Goal: Transaction & Acquisition: Purchase product/service

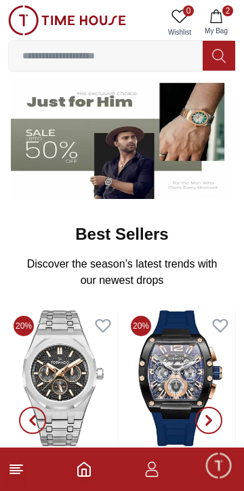
click at [36, 153] on img at bounding box center [122, 137] width 223 height 124
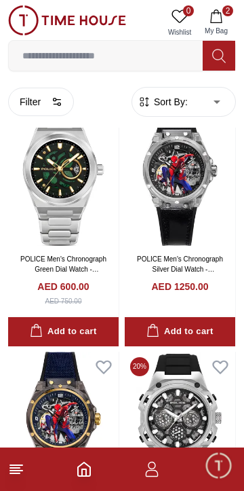
scroll to position [1776, 0]
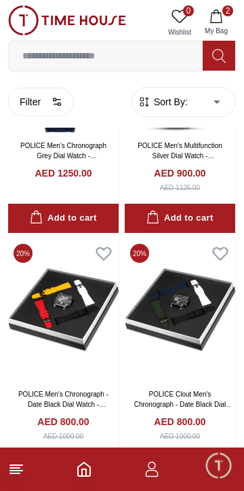
click at [187, 398] on link "POLICE Clout Men's Chronograph - Date Black Dial Watch - PEWGO0052401-SET" at bounding box center [183, 404] width 99 height 28
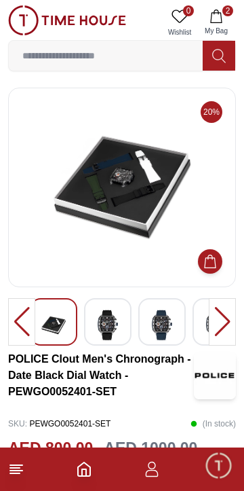
click at [16, 18] on img at bounding box center [67, 20] width 118 height 30
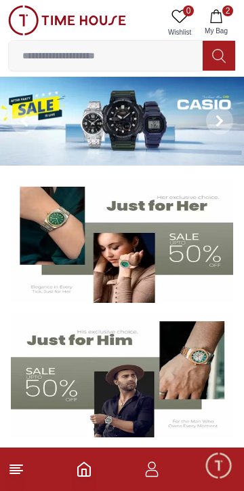
click at [151, 474] on icon "button" at bounding box center [152, 469] width 16 height 16
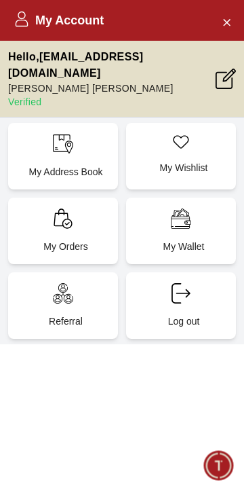
click at [37, 204] on div "My Orders" at bounding box center [63, 231] width 110 height 67
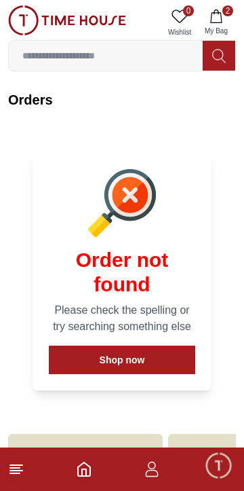
click at [215, 476] on span "Minimize live chat window" at bounding box center [218, 464] width 39 height 39
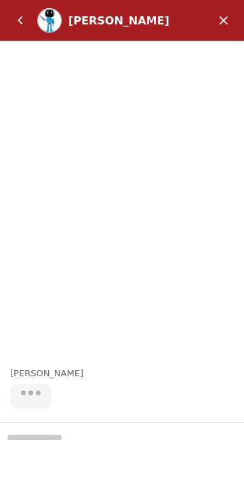
click at [211, 13] on header "[PERSON_NAME]" at bounding box center [122, 20] width 244 height 41
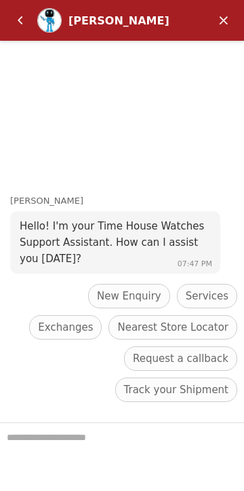
click at [221, 29] on em "Minimize" at bounding box center [223, 20] width 27 height 27
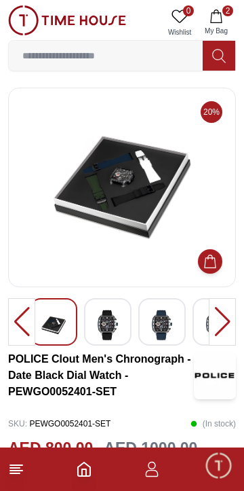
click at [153, 320] on img at bounding box center [162, 325] width 24 height 31
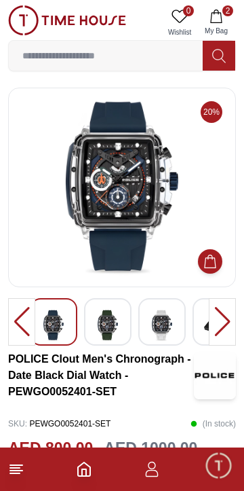
click at [161, 326] on img at bounding box center [162, 325] width 24 height 31
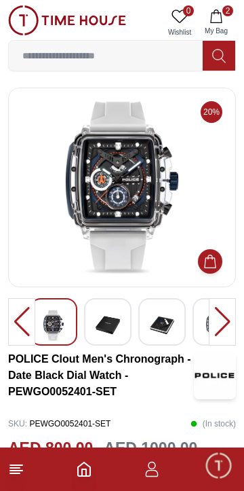
click at [108, 324] on img at bounding box center [108, 325] width 24 height 31
click at [50, 324] on img at bounding box center [53, 325] width 24 height 31
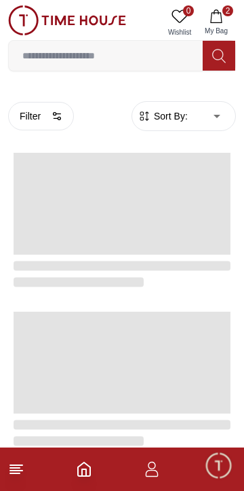
scroll to position [2148, 0]
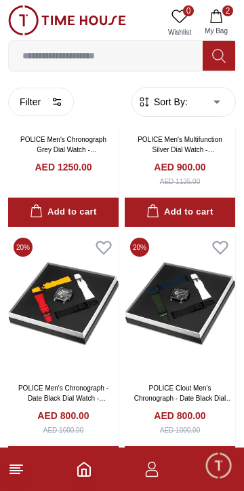
click at [84, 474] on icon "Home" at bounding box center [84, 469] width 16 height 16
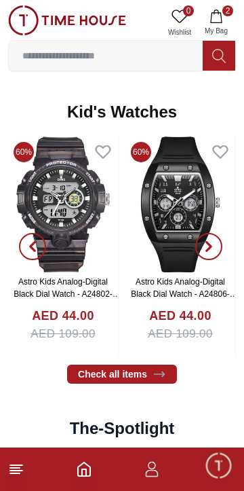
scroll to position [1944, 0]
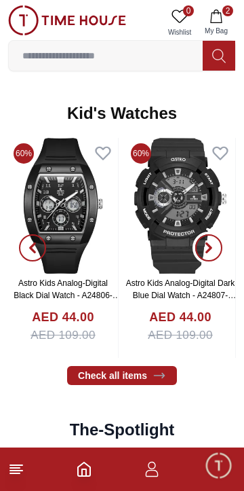
click at [210, 250] on icon "button" at bounding box center [209, 248] width 4 height 9
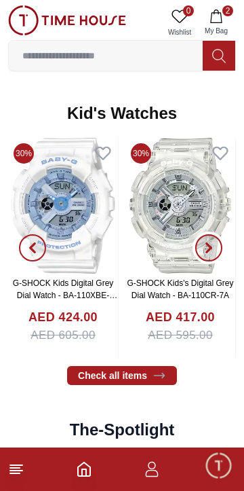
click at [210, 243] on icon "button" at bounding box center [209, 247] width 11 height 11
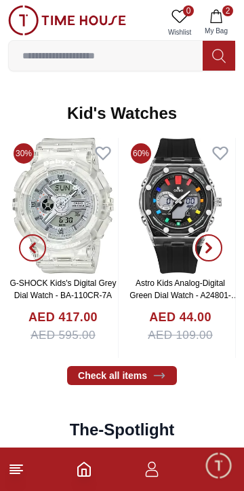
click at [209, 244] on icon "button" at bounding box center [209, 248] width 4 height 9
click at [206, 248] on icon "button" at bounding box center [209, 247] width 11 height 11
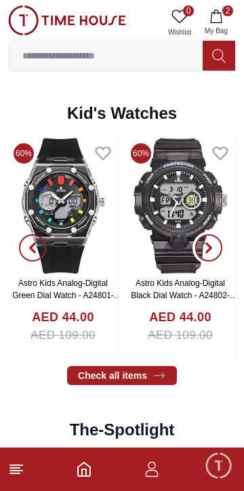
click at [216, 246] on span "button" at bounding box center [208, 247] width 27 height 27
click at [206, 256] on span "button" at bounding box center [208, 247] width 27 height 27
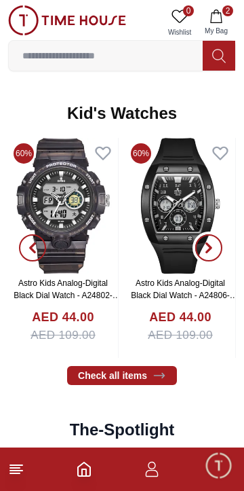
click at [217, 246] on span "button" at bounding box center [208, 247] width 27 height 27
click at [215, 252] on span "button" at bounding box center [208, 247] width 27 height 27
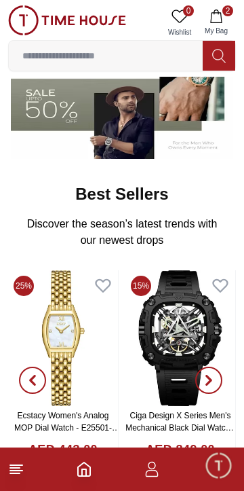
scroll to position [0, 0]
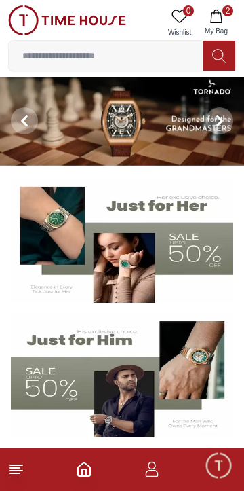
click at [80, 475] on icon "Home" at bounding box center [84, 469] width 12 height 14
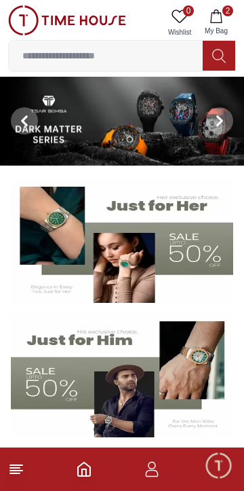
click at [84, 472] on icon "Home" at bounding box center [84, 469] width 16 height 16
click at [228, 12] on span "2" at bounding box center [228, 10] width 11 height 11
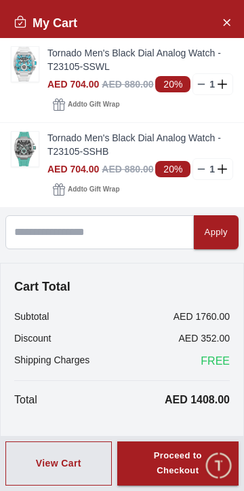
click at [201, 169] on line at bounding box center [202, 169] width 6 height 0
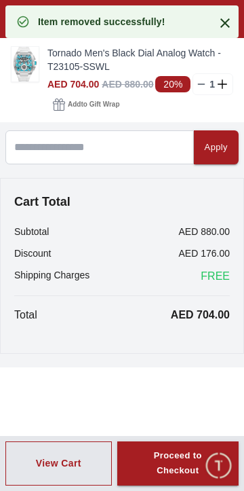
click at [12, 76] on img at bounding box center [25, 64] width 27 height 35
